Goal: Check status

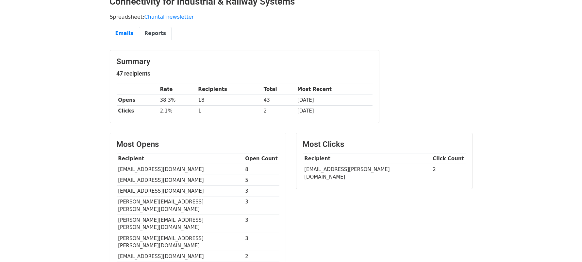
scroll to position [25, 0]
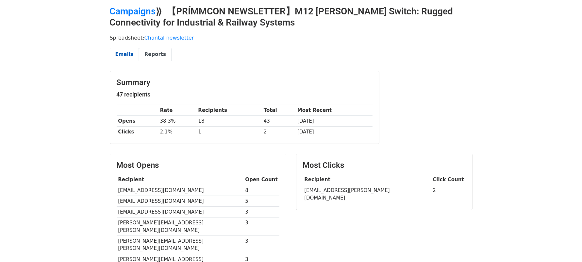
click at [126, 51] on link "Emails" at bounding box center [124, 54] width 29 height 13
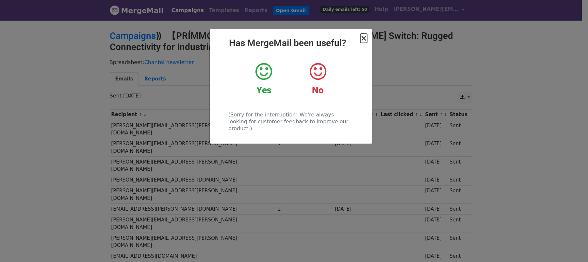
click at [365, 39] on span "×" at bounding box center [364, 38] width 7 height 9
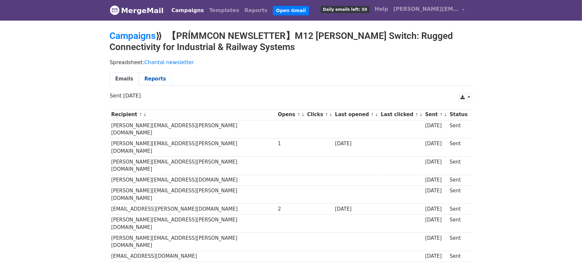
click at [158, 79] on link "Reports" at bounding box center [155, 78] width 33 height 13
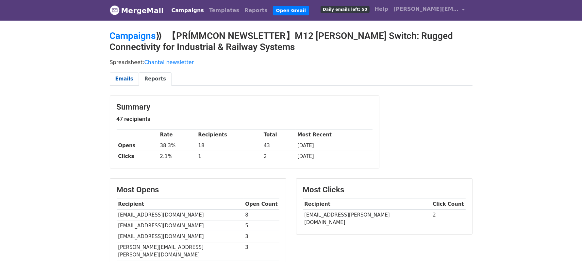
click at [132, 79] on link "Emails" at bounding box center [124, 78] width 29 height 13
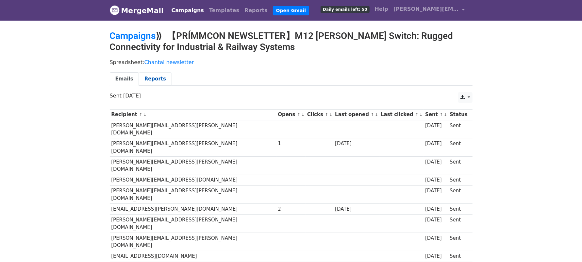
click at [142, 74] on link "Reports" at bounding box center [155, 78] width 33 height 13
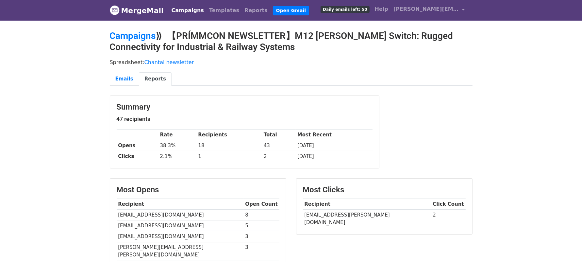
drag, startPoint x: 152, startPoint y: 122, endPoint x: 126, endPoint y: 122, distance: 26.2
click at [126, 122] on div "Summary 47 recipients Rate Recipients Total Most Recent Opens 38.3% 18 43 [DATE…" at bounding box center [244, 132] width 269 height 73
drag, startPoint x: 159, startPoint y: 117, endPoint x: 125, endPoint y: 117, distance: 33.3
click at [125, 117] on h5 "47 recipients" at bounding box center [245, 118] width 256 height 7
copy h5 "recipients"
